Goal: Go to known website: Access a specific website the user already knows

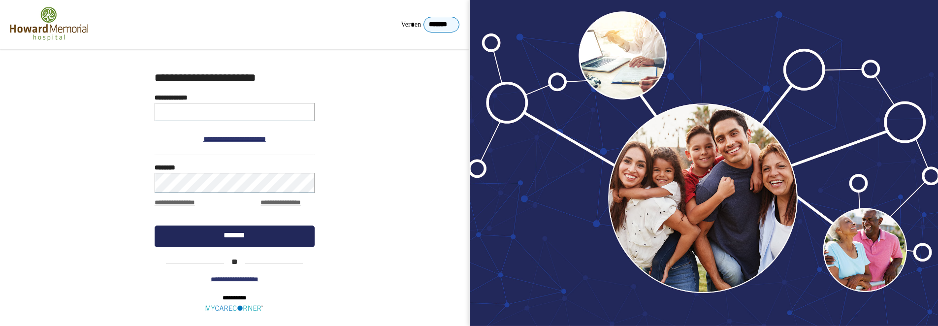
type input "**********"
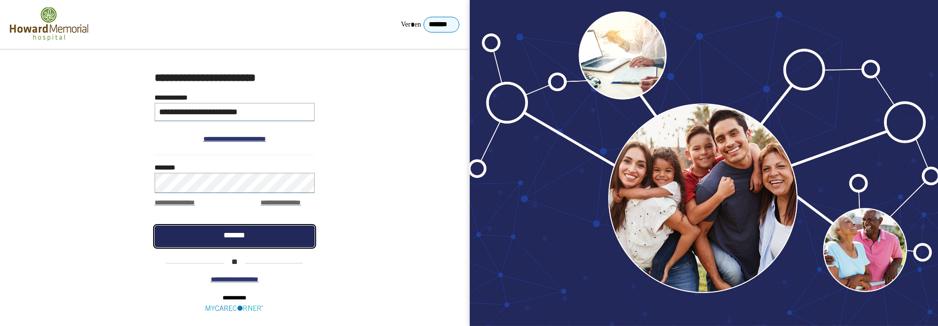
click at [200, 230] on link "*******" at bounding box center [235, 236] width 160 height 22
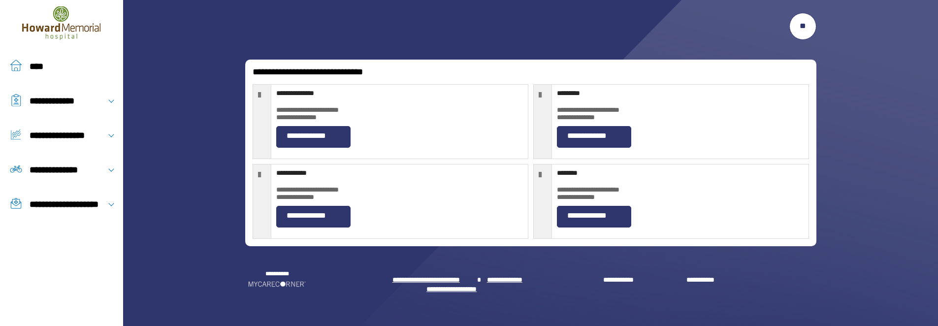
scroll to position [197, 0]
